Goal: Transaction & Acquisition: Purchase product/service

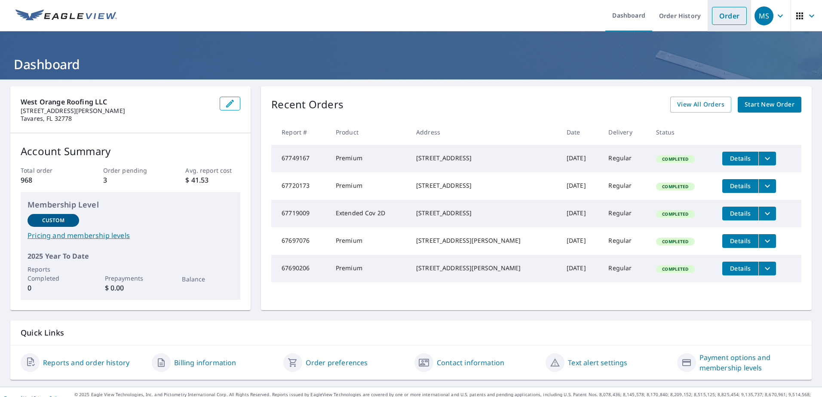
click at [724, 14] on link "Order" at bounding box center [729, 16] width 35 height 18
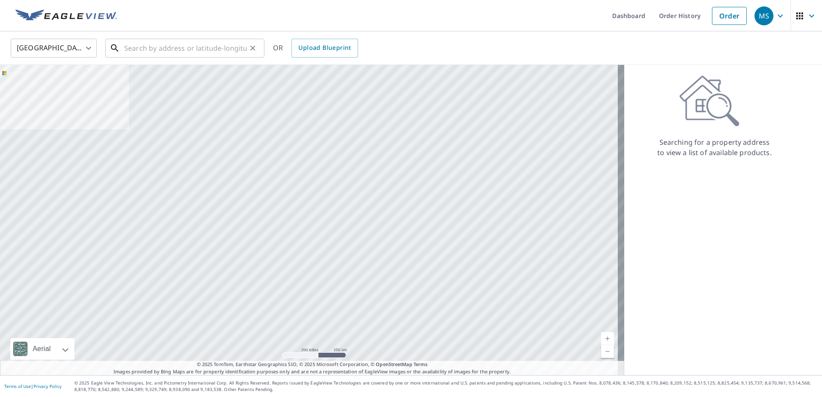
click at [156, 47] on input "text" at bounding box center [185, 48] width 123 height 24
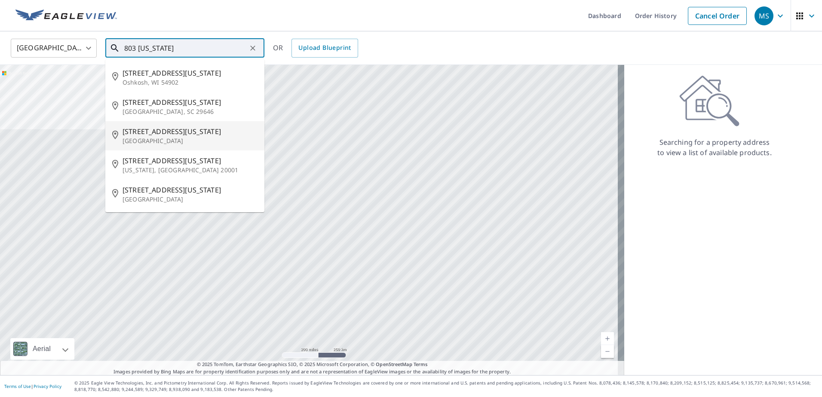
click at [186, 136] on span "[STREET_ADDRESS][US_STATE]" at bounding box center [190, 131] width 135 height 10
type input "[STREET_ADDRESS][US_STATE]"
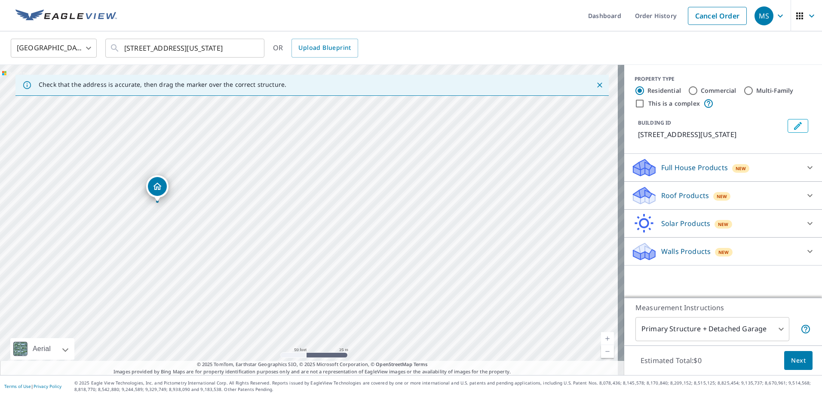
click at [158, 183] on icon "Dropped pin, building 1, Residential property, 803 Florida Ave Mount Dora, FL 3…" at bounding box center [157, 186] width 9 height 7
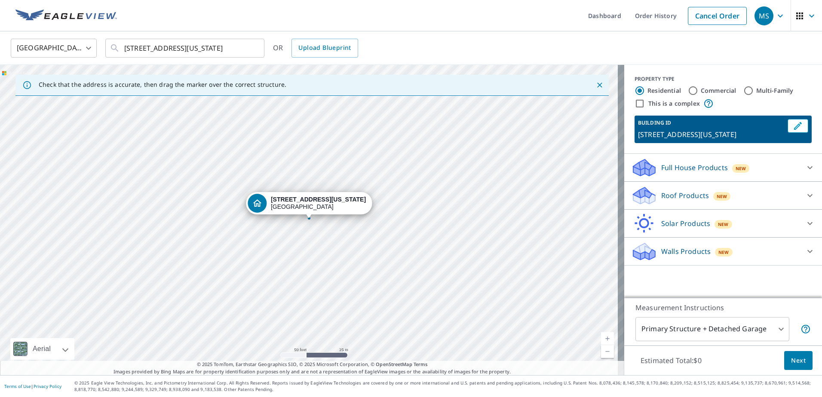
click at [686, 192] on p "Roof Products" at bounding box center [685, 195] width 48 height 10
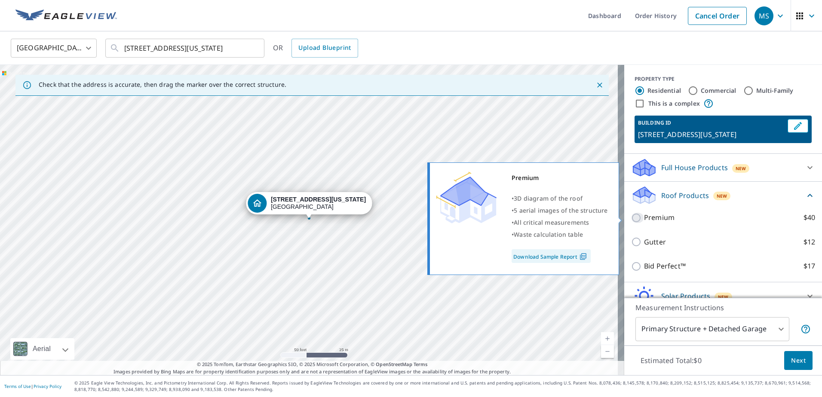
click at [631, 219] on input "Premium $40" at bounding box center [637, 218] width 13 height 10
checkbox input "true"
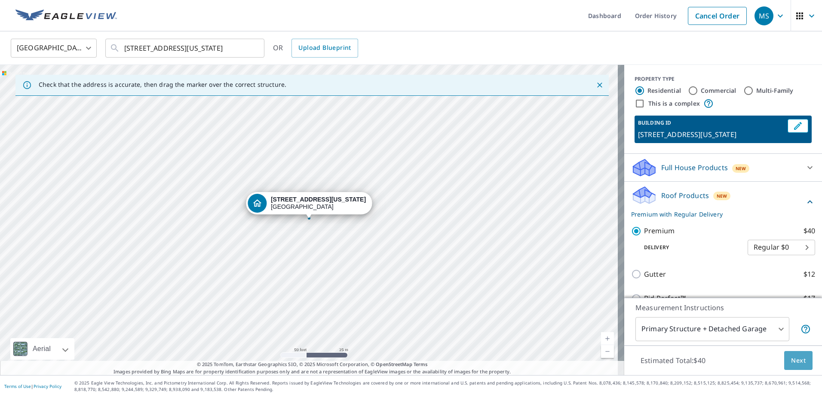
click at [791, 354] on button "Next" at bounding box center [798, 360] width 28 height 19
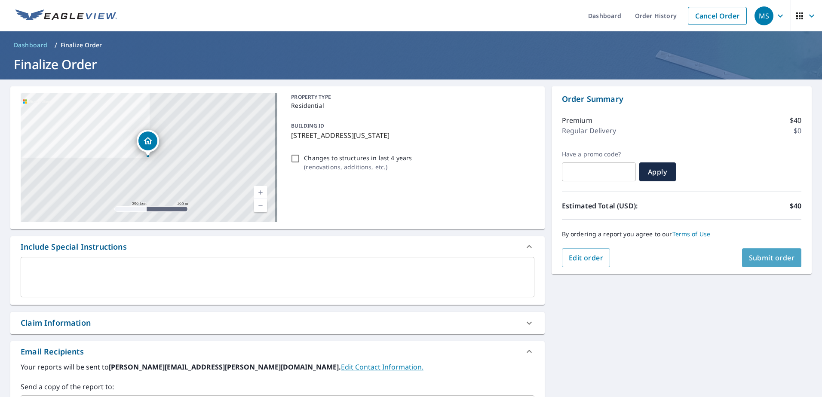
click at [766, 253] on span "Submit order" at bounding box center [772, 257] width 46 height 9
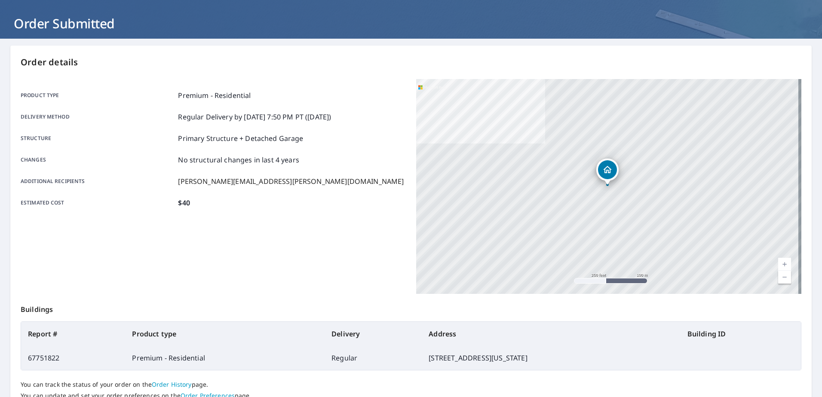
scroll to position [109, 0]
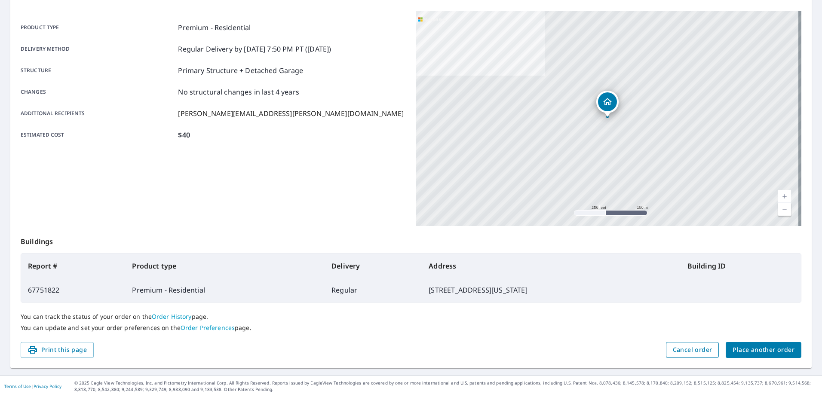
click at [694, 348] on span "Cancel order" at bounding box center [693, 350] width 40 height 11
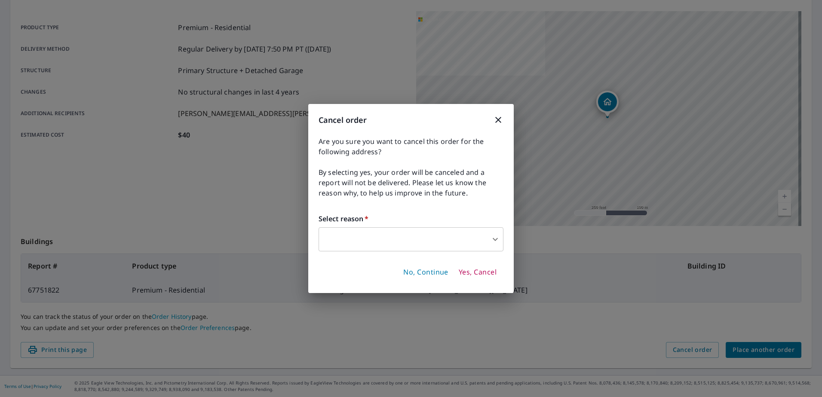
click at [470, 240] on body "MS MS Dashboard Order History Order MS Order Submitted Order details Product ty…" at bounding box center [411, 198] width 822 height 397
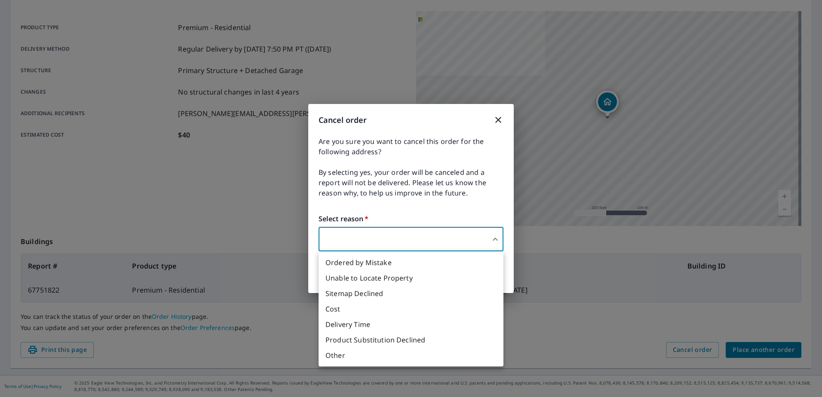
click at [506, 267] on div at bounding box center [411, 198] width 822 height 397
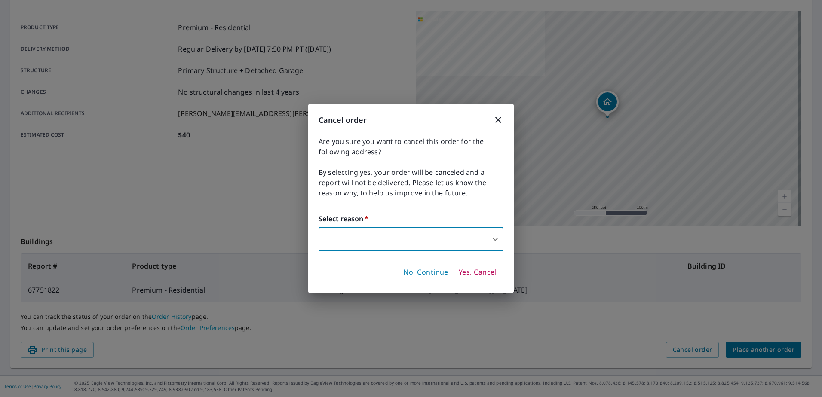
click at [438, 270] on span "No, Continue" at bounding box center [425, 272] width 45 height 9
